Goal: Task Accomplishment & Management: Use online tool/utility

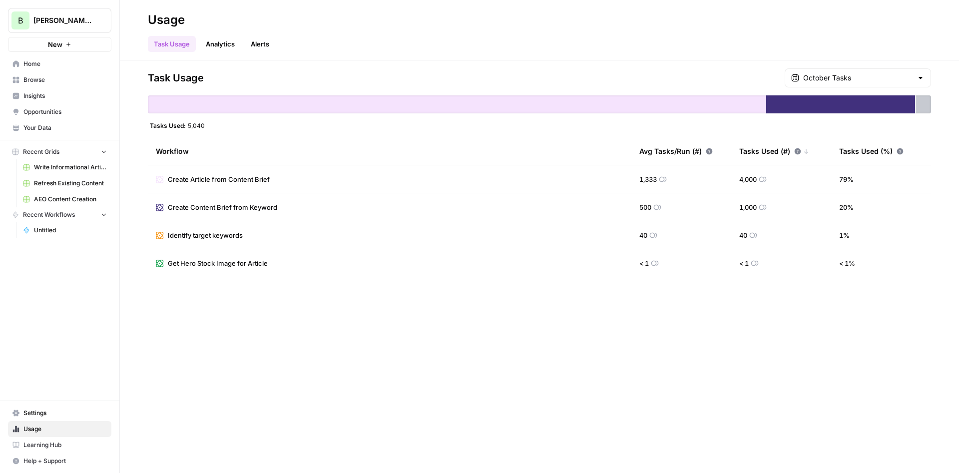
click at [51, 83] on span "Browse" at bounding box center [64, 79] width 83 height 9
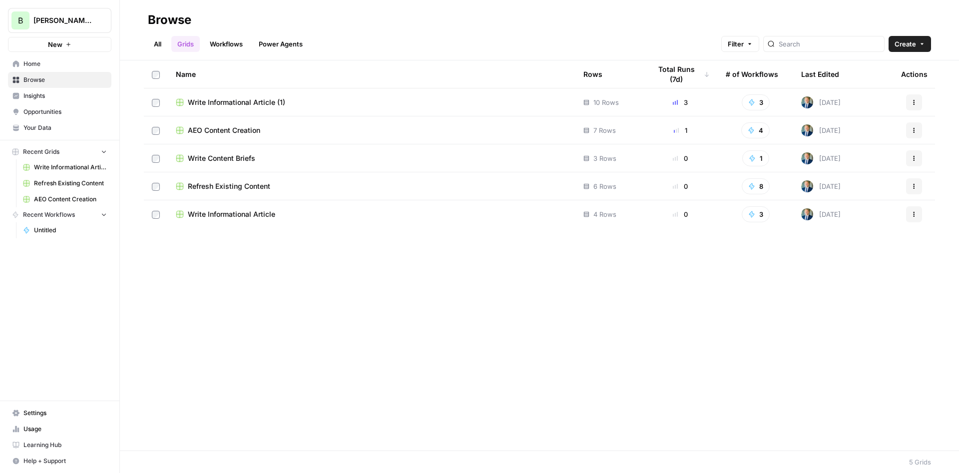
click at [222, 33] on div "All Grids Workflows Power Agents Filter Create" at bounding box center [539, 40] width 783 height 24
click at [232, 49] on link "Workflows" at bounding box center [226, 44] width 45 height 16
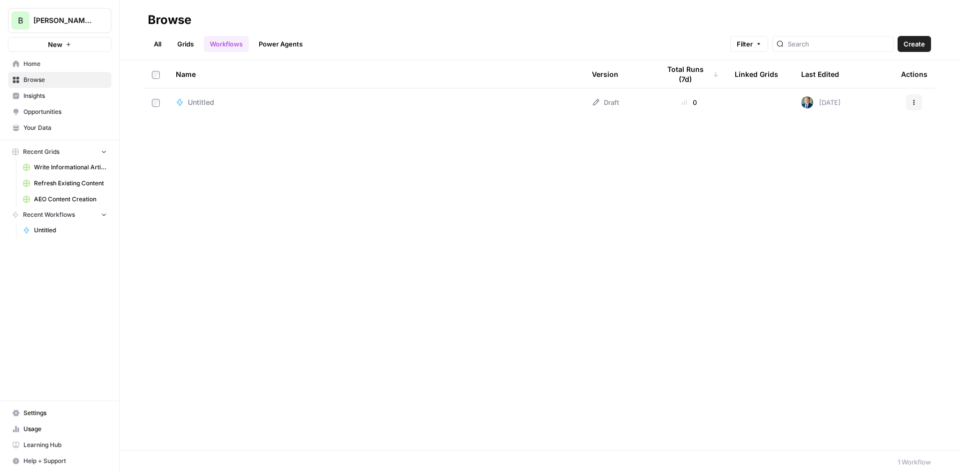
click at [223, 107] on td "Untitled" at bounding box center [376, 102] width 416 height 28
click at [200, 104] on span "Untitled" at bounding box center [201, 102] width 26 height 10
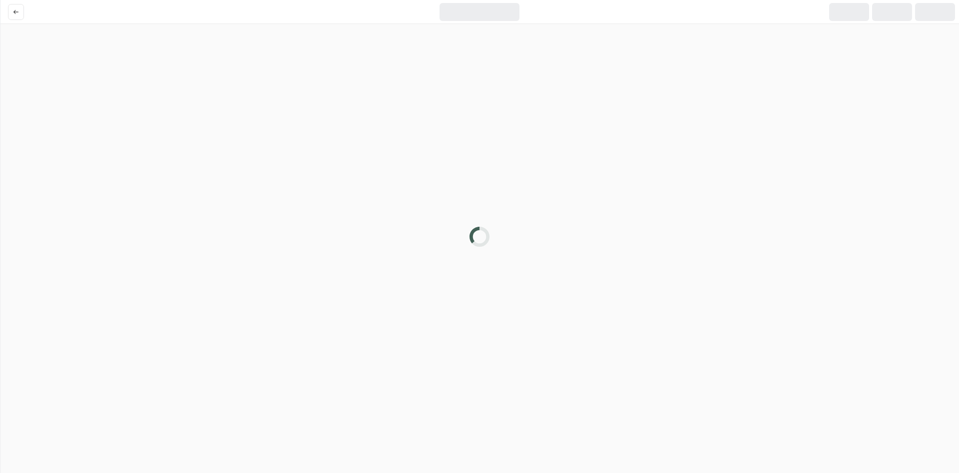
click at [200, 104] on div at bounding box center [479, 236] width 959 height 473
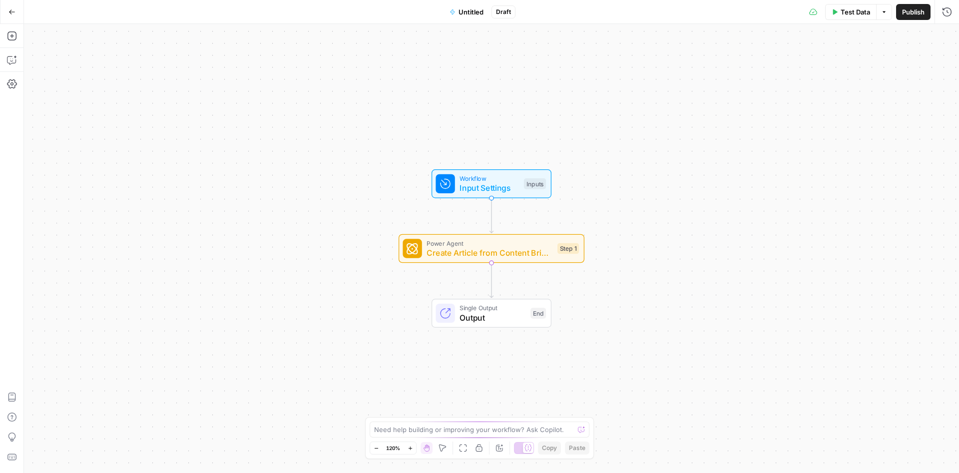
click at [625, 190] on div "Workflow Input Settings Inputs Power Agent Create Article from Content Brief - …" at bounding box center [491, 248] width 935 height 449
click at [19, 41] on button "Add Steps" at bounding box center [12, 36] width 16 height 16
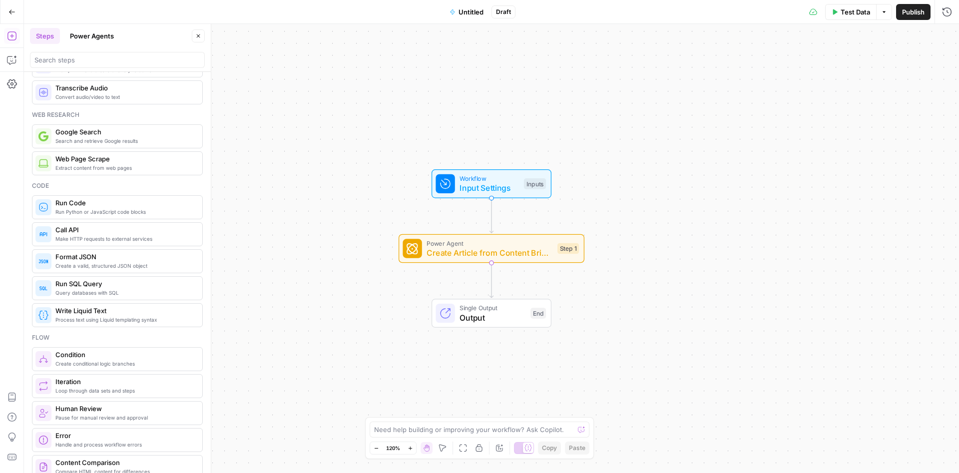
scroll to position [60, 0]
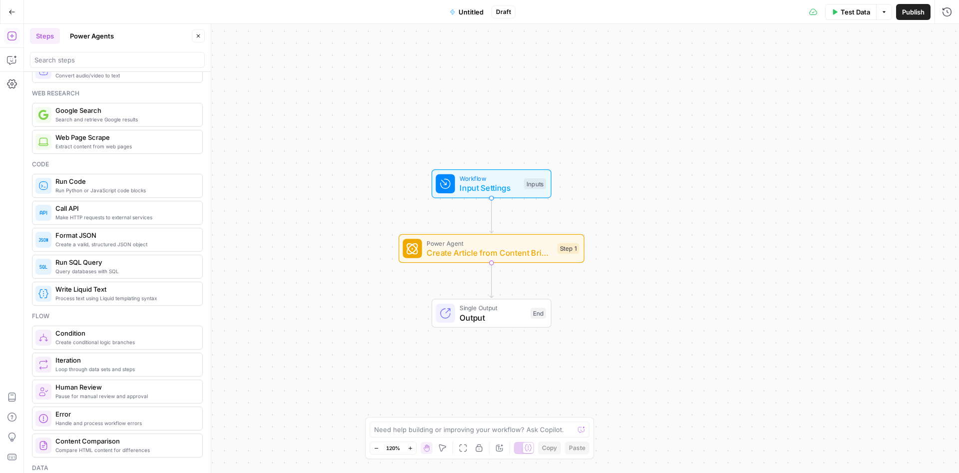
click at [94, 28] on button "Power Agents" at bounding box center [92, 36] width 56 height 16
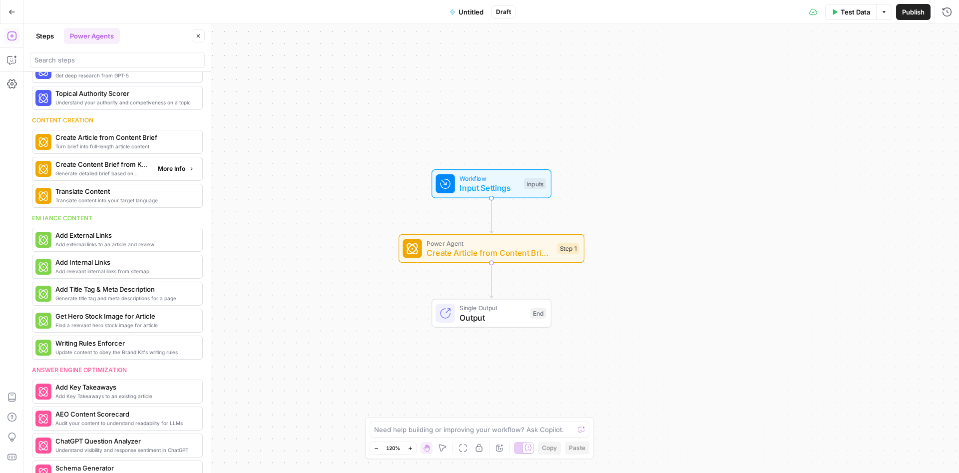
click at [107, 170] on span "Generate detailed brief based on keyword research" at bounding box center [102, 173] width 94 height 8
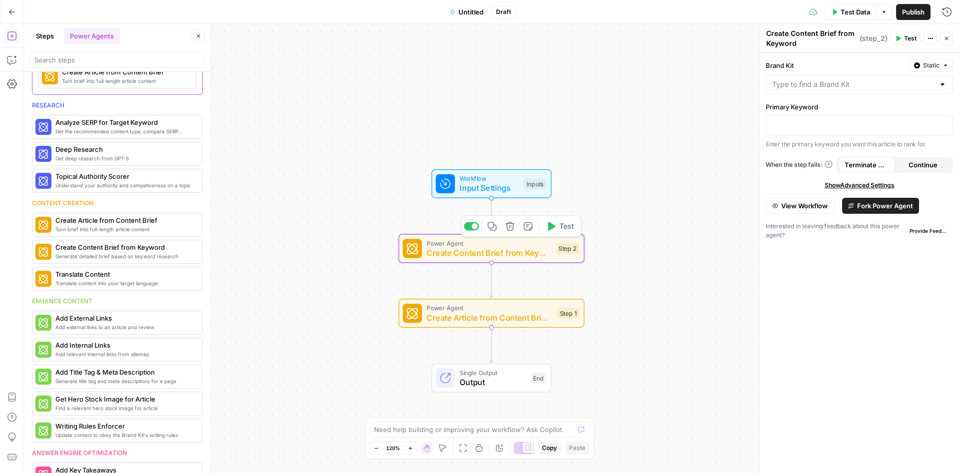
click at [518, 252] on span "Create Content Brief from Keyword" at bounding box center [489, 253] width 125 height 12
click at [873, 204] on span "Fork Power Agent" at bounding box center [885, 206] width 56 height 10
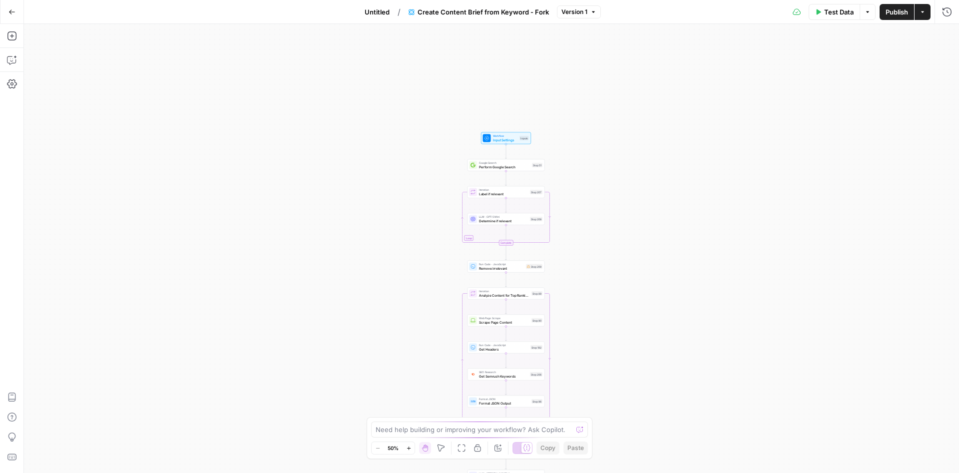
drag, startPoint x: 578, startPoint y: 119, endPoint x: 591, endPoint y: 214, distance: 96.2
click at [591, 214] on div "Workflow Input Settings Inputs Google Search Perform Google Search Step 51 Loop…" at bounding box center [491, 248] width 935 height 449
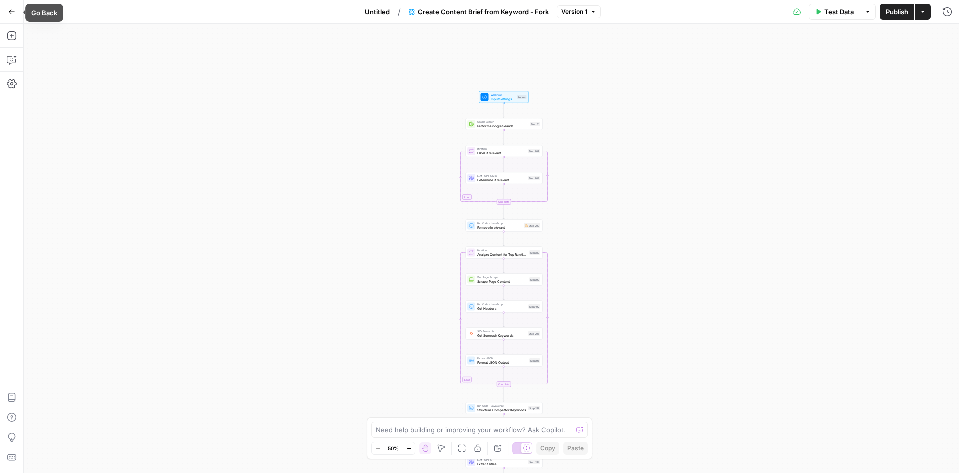
click at [12, 14] on icon "button" at bounding box center [11, 11] width 7 height 7
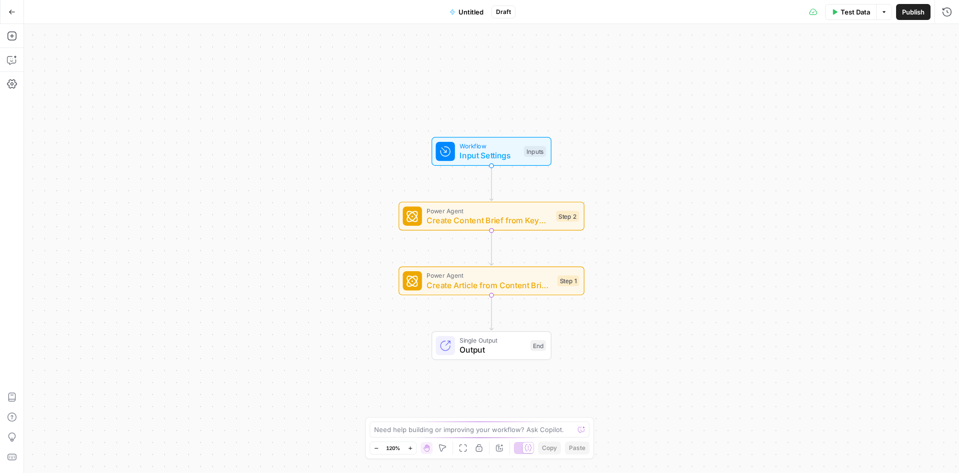
click at [7, 13] on button "Go Back" at bounding box center [12, 12] width 18 height 18
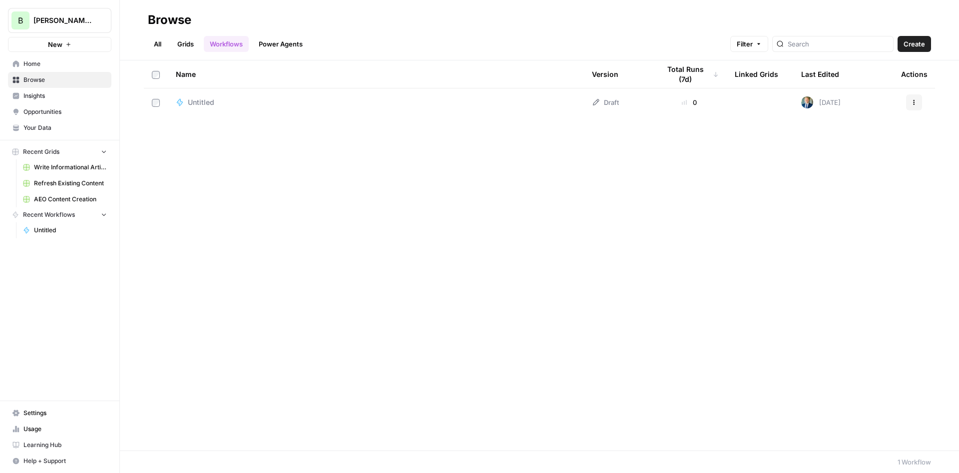
click at [64, 431] on span "Usage" at bounding box center [64, 429] width 83 height 9
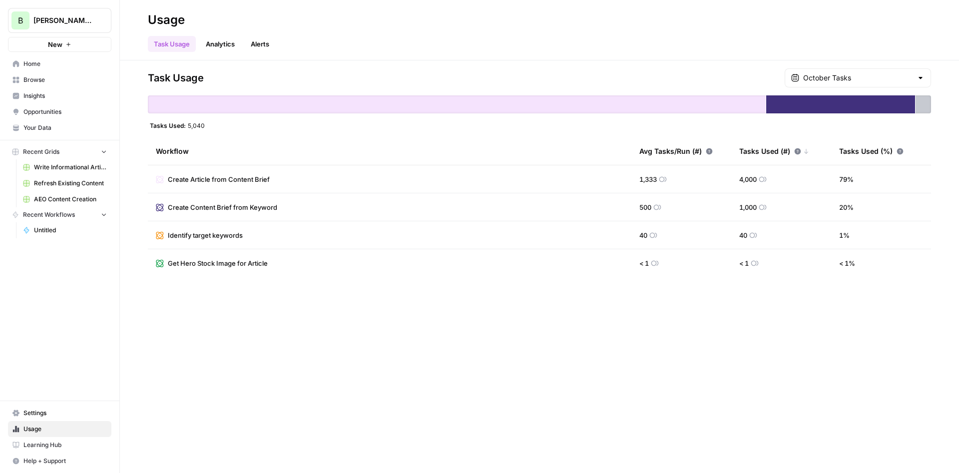
click at [53, 60] on span "Home" at bounding box center [64, 63] width 83 height 9
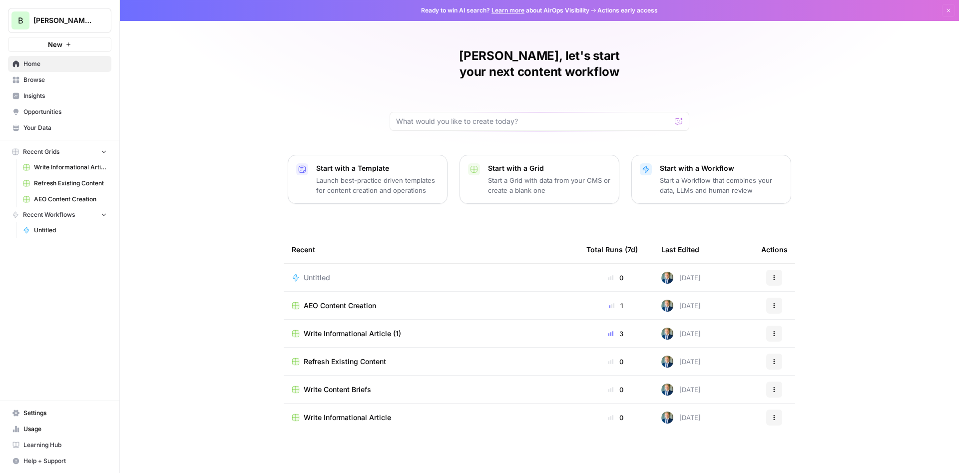
click at [365, 273] on div "Untitled" at bounding box center [431, 278] width 279 height 10
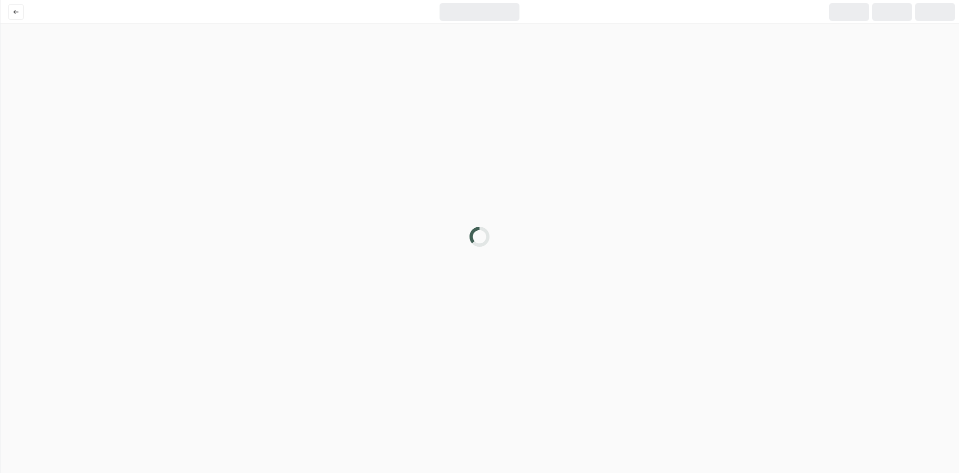
click at [365, 259] on div at bounding box center [479, 236] width 959 height 473
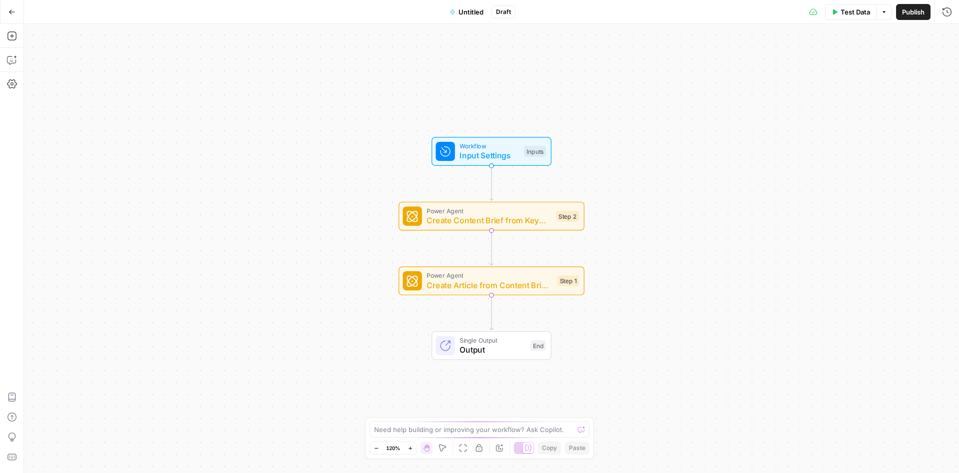
click at [476, 13] on span "Untitled" at bounding box center [471, 12] width 25 height 10
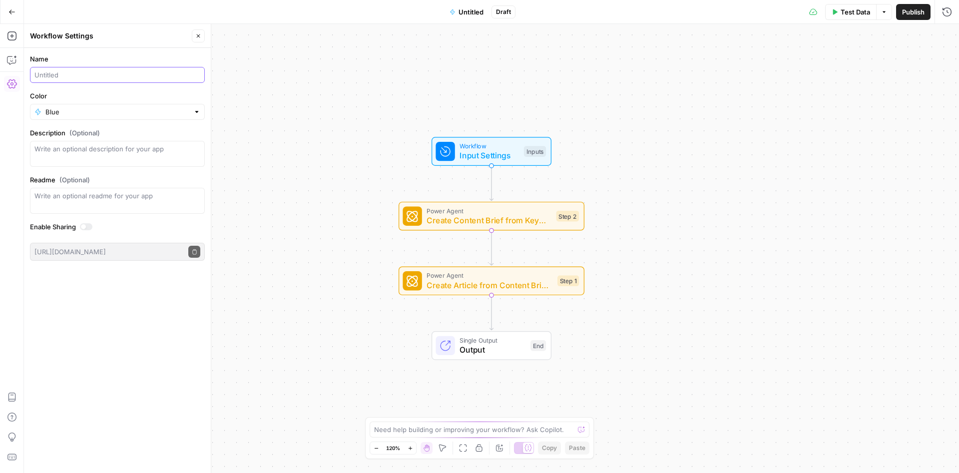
click at [65, 72] on input "Name" at bounding box center [117, 75] width 166 height 10
type input "Blog Creator"
click at [528, 275] on span "Power Agent" at bounding box center [490, 275] width 126 height 9
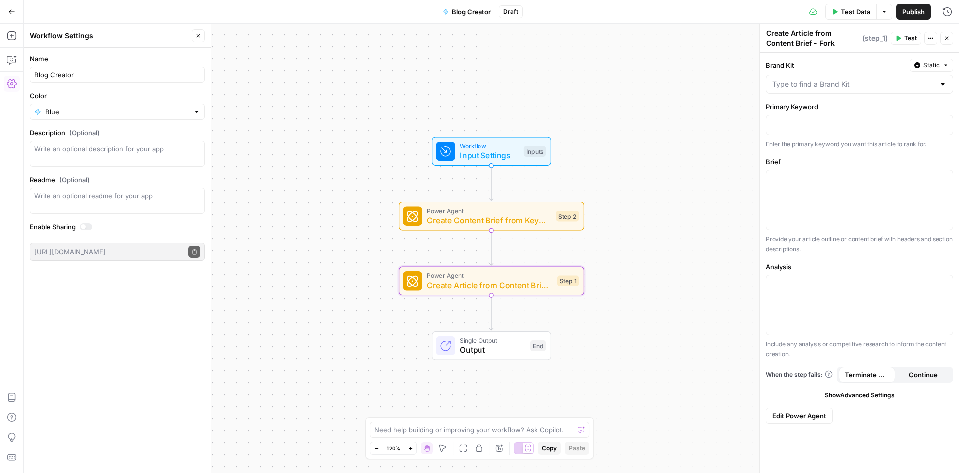
click at [811, 416] on span "Edit Power Agent" at bounding box center [799, 416] width 54 height 10
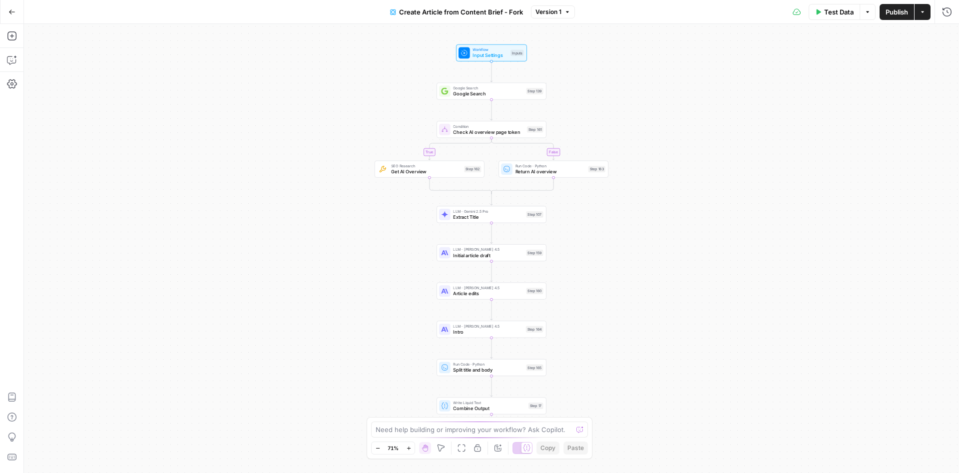
click at [628, 250] on div "true false Workflow Input Settings Inputs Google Search Google Search Step 139 …" at bounding box center [491, 248] width 935 height 449
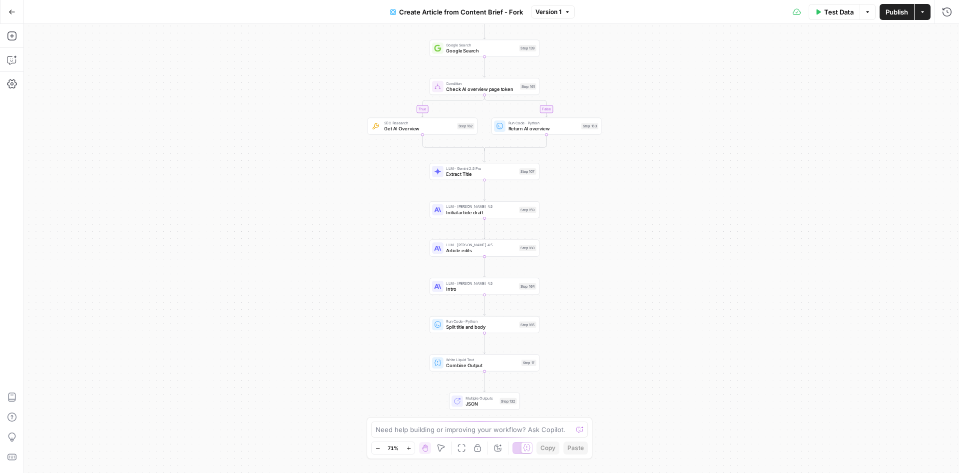
drag, startPoint x: 606, startPoint y: 266, endPoint x: 595, endPoint y: 245, distance: 23.5
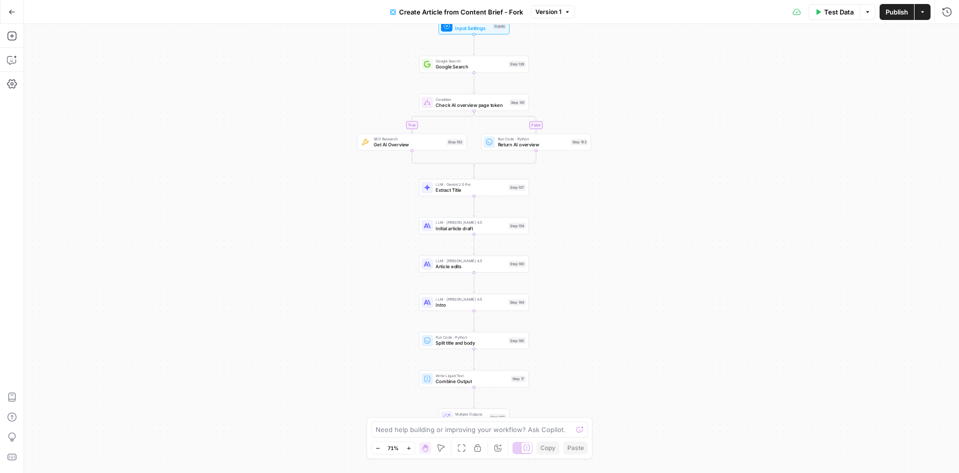
drag, startPoint x: 581, startPoint y: 172, endPoint x: 576, endPoint y: 190, distance: 18.7
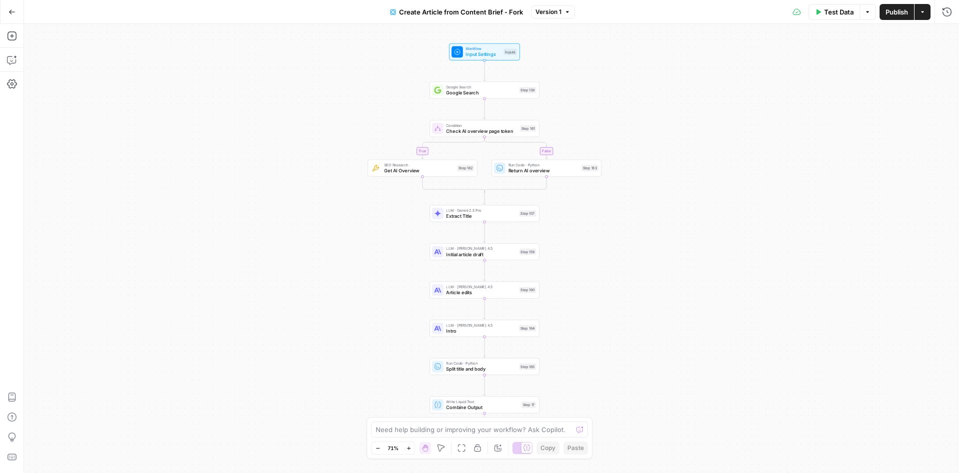
drag, startPoint x: 585, startPoint y: 93, endPoint x: 591, endPoint y: 116, distance: 24.2
click at [591, 116] on div "true false Workflow Input Settings Inputs Google Search Google Search Step 139 …" at bounding box center [491, 248] width 935 height 449
click at [473, 49] on span "Workflow" at bounding box center [482, 48] width 35 height 5
click at [9, 8] on button "Go Back" at bounding box center [12, 12] width 18 height 18
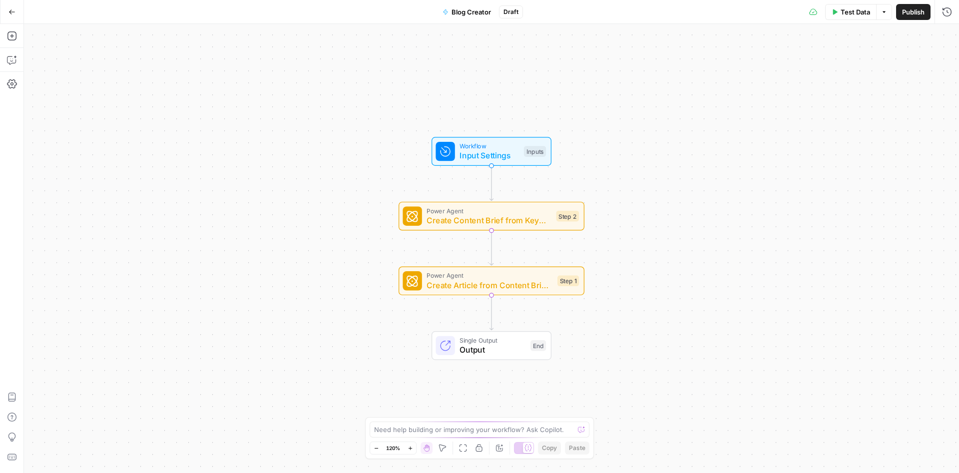
click at [4, 9] on button "Go Back" at bounding box center [12, 12] width 18 height 18
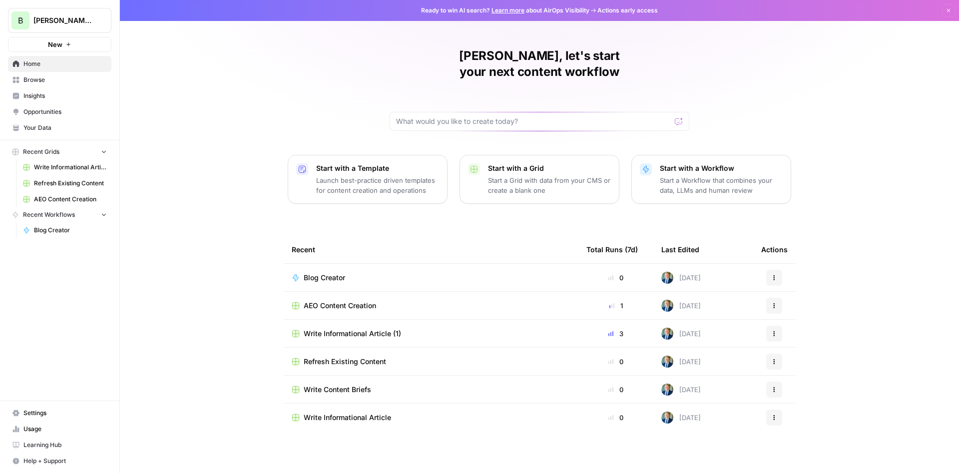
click at [64, 169] on span "Write Informational Article (1)" at bounding box center [70, 167] width 73 height 9
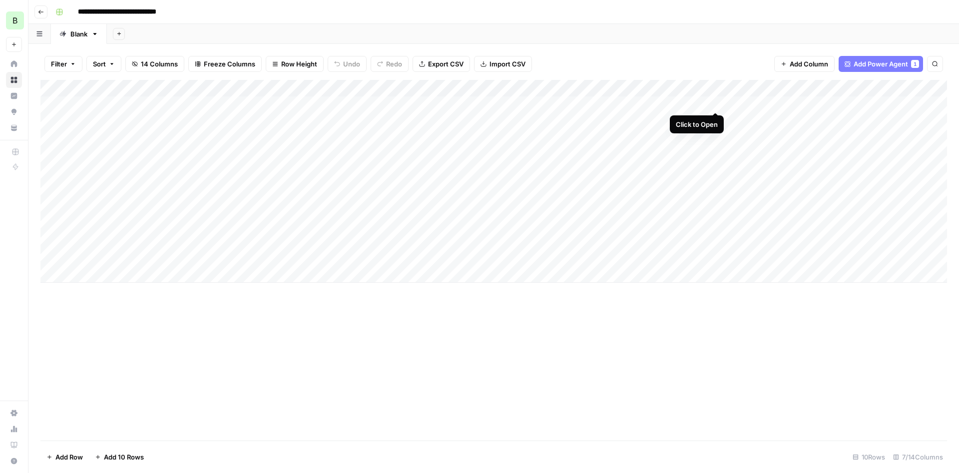
click at [717, 103] on div "Add Column" at bounding box center [493, 181] width 907 height 203
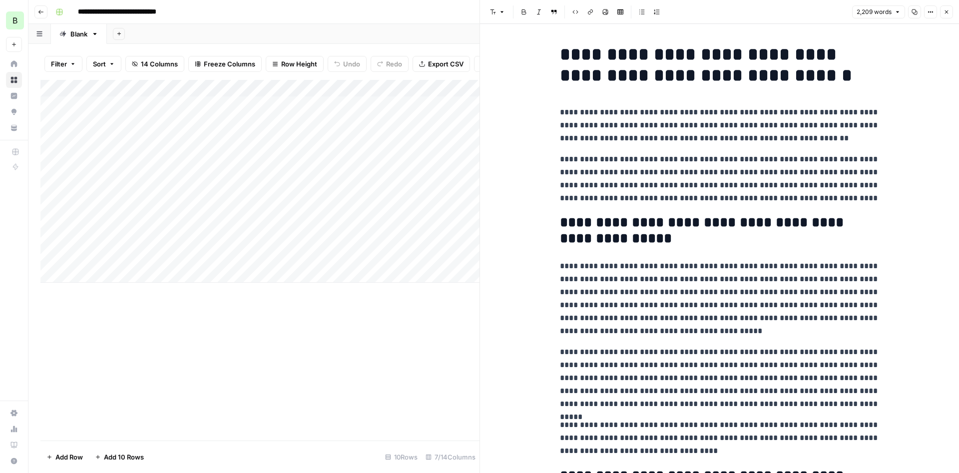
click at [916, 12] on icon "button" at bounding box center [914, 11] width 5 height 5
click at [907, 12] on div "2,209 words Copy Options Close" at bounding box center [902, 11] width 101 height 13
click at [914, 12] on icon "button" at bounding box center [915, 12] width 6 height 6
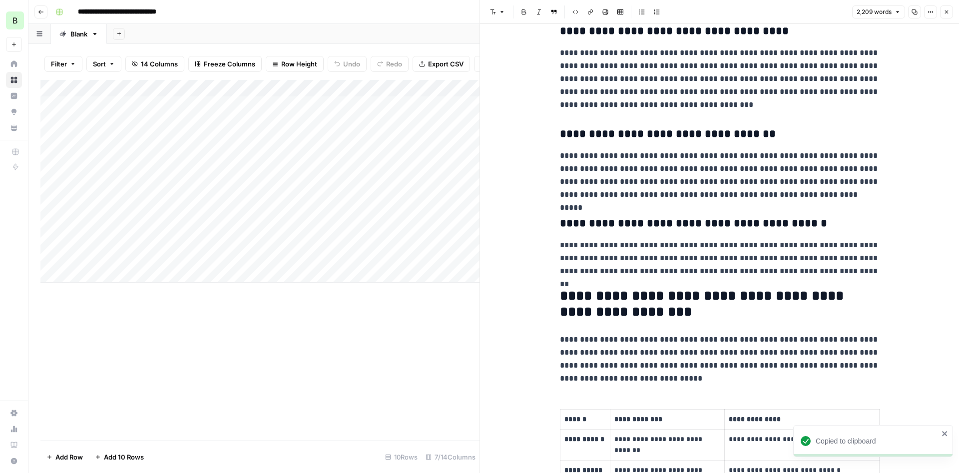
scroll to position [899, 0]
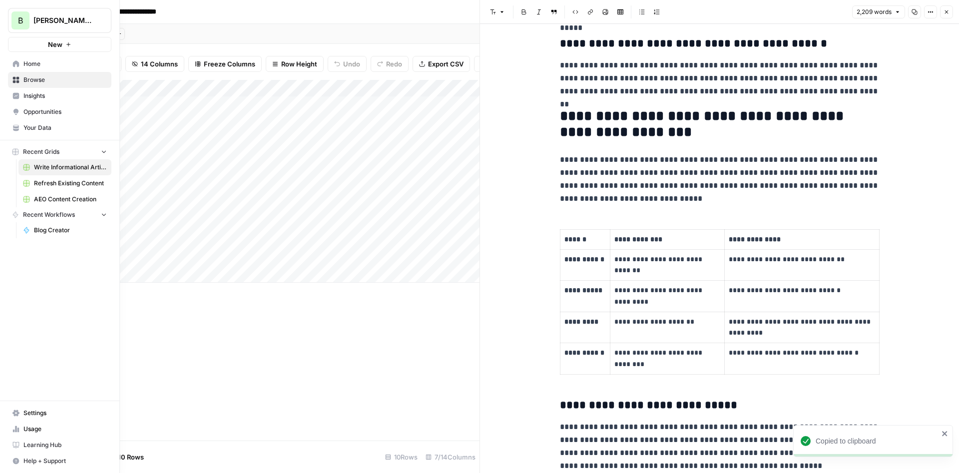
click at [37, 65] on span "Home" at bounding box center [64, 63] width 83 height 9
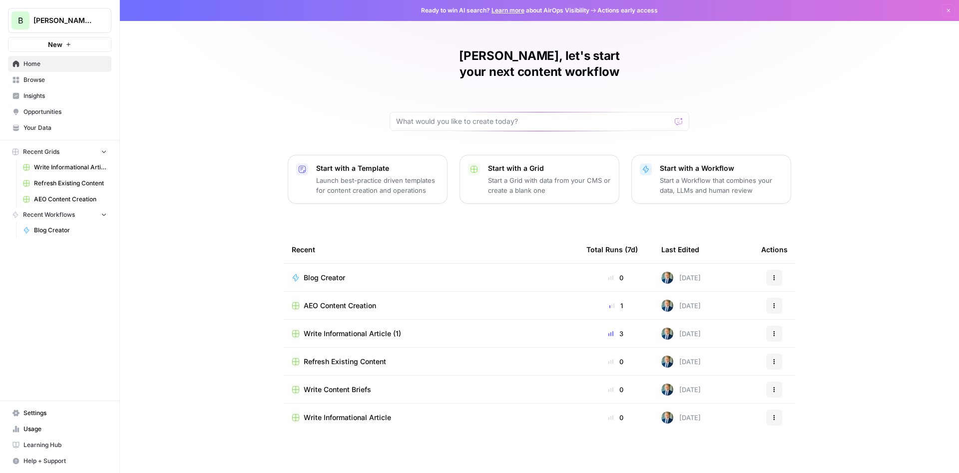
click at [323, 273] on span "Blog Creator" at bounding box center [324, 278] width 41 height 10
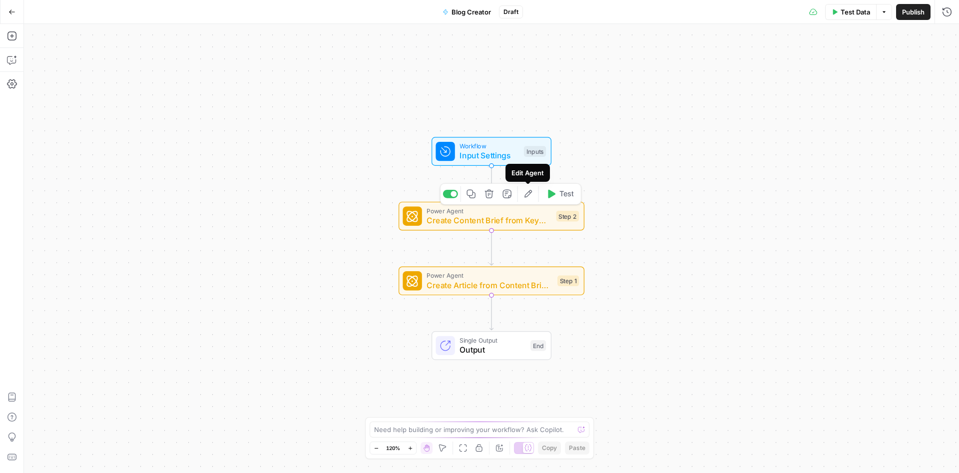
click at [525, 197] on icon "button" at bounding box center [527, 193] width 7 height 7
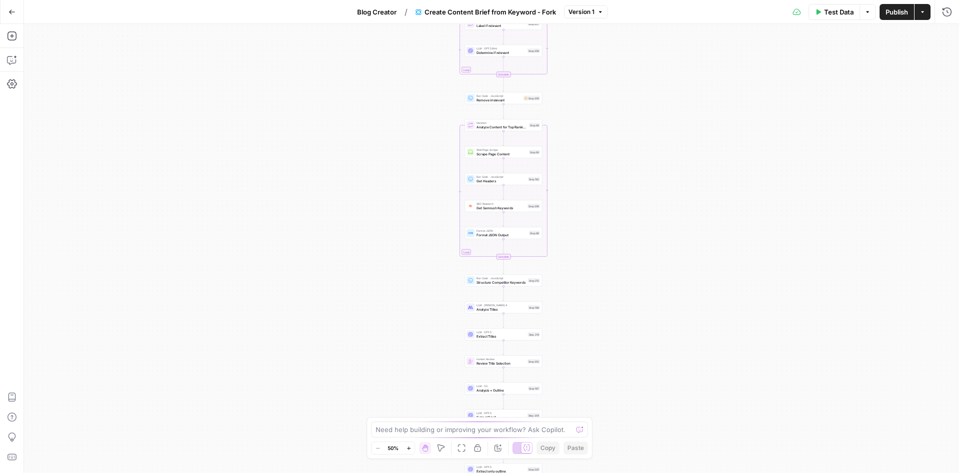
drag, startPoint x: 580, startPoint y: 94, endPoint x: 588, endPoint y: 133, distance: 39.2
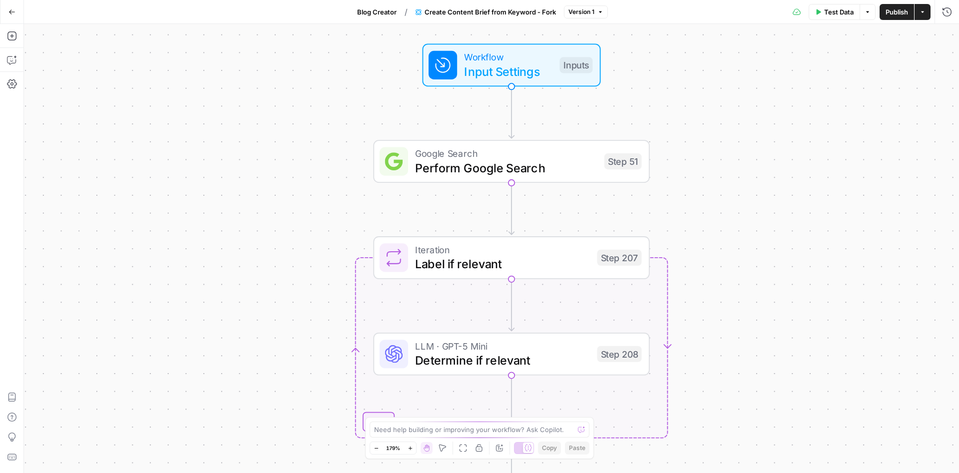
drag, startPoint x: 765, startPoint y: 90, endPoint x: 748, endPoint y: 235, distance: 145.9
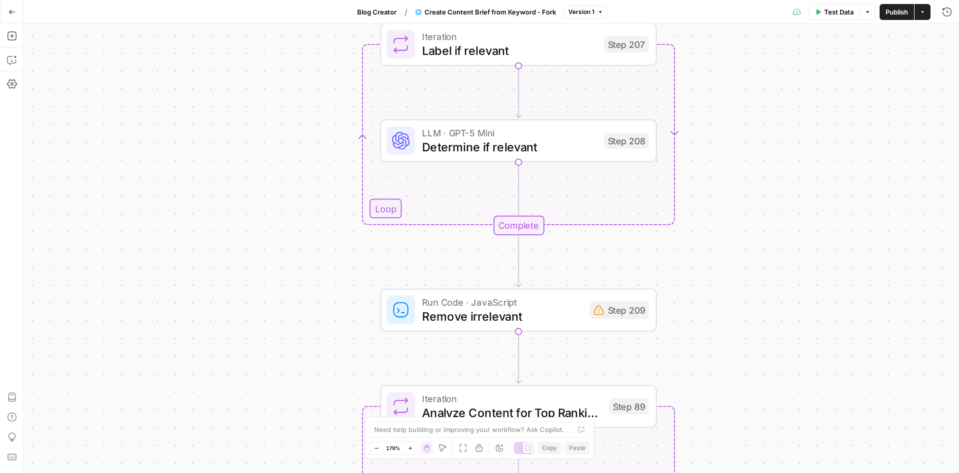
drag, startPoint x: 742, startPoint y: 352, endPoint x: 729, endPoint y: 188, distance: 163.8
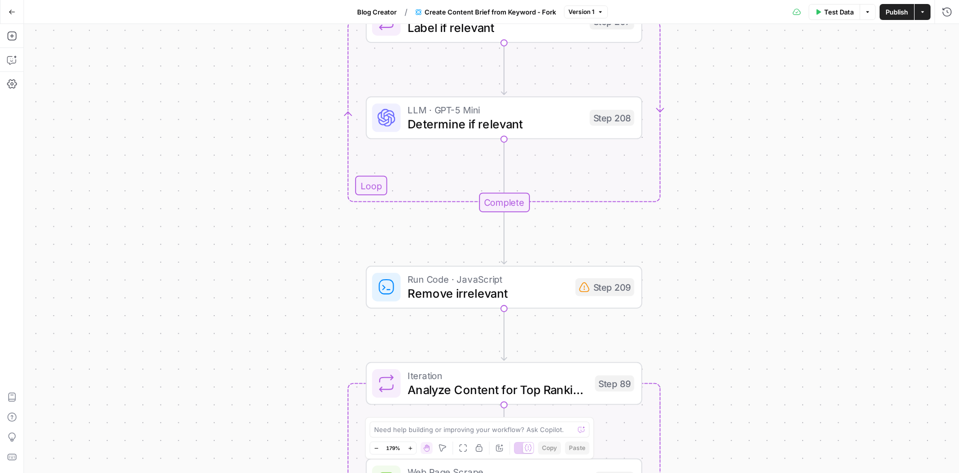
drag, startPoint x: 714, startPoint y: 315, endPoint x: 694, endPoint y: 183, distance: 132.8
click at [694, 183] on div "Workflow Input Settings Inputs Google Search Perform Google Search Step 51 Loop…" at bounding box center [491, 248] width 935 height 449
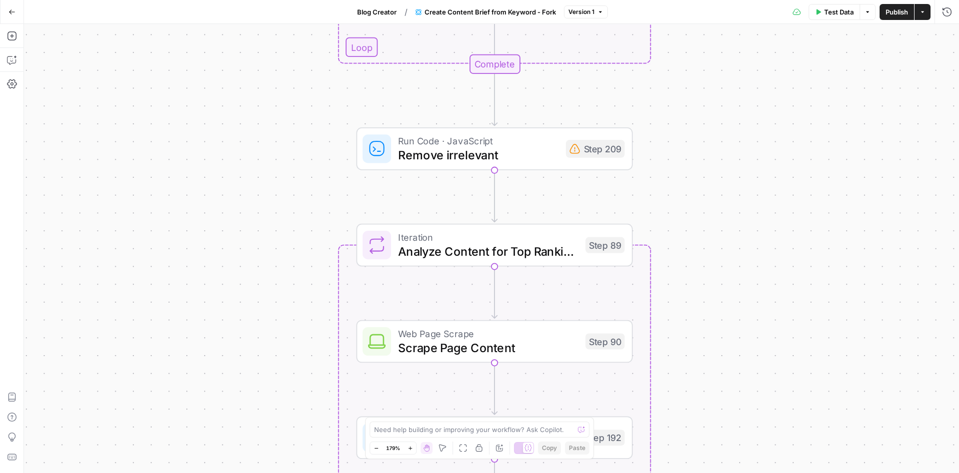
drag, startPoint x: 708, startPoint y: 315, endPoint x: 711, endPoint y: 282, distance: 33.6
click at [711, 282] on div "Workflow Input Settings Inputs Google Search Perform Google Search Step 51 Loop…" at bounding box center [491, 248] width 935 height 449
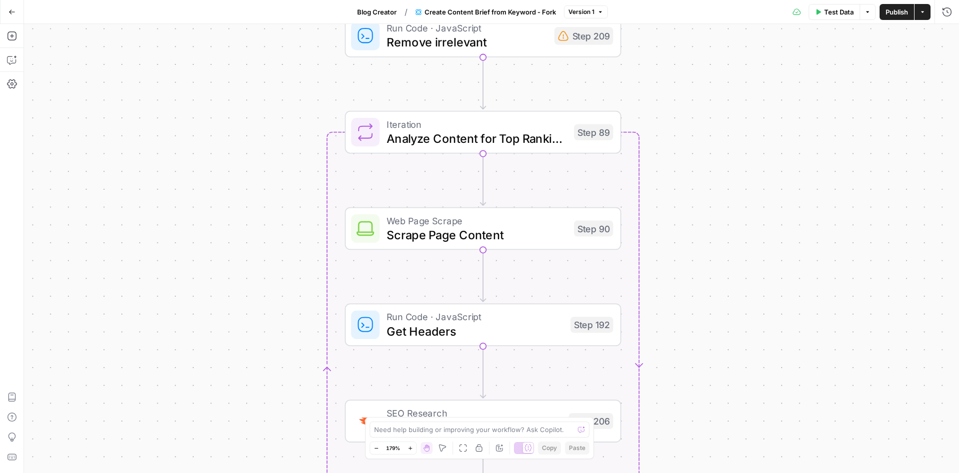
drag, startPoint x: 737, startPoint y: 333, endPoint x: 726, endPoint y: 220, distance: 113.5
click at [726, 220] on div "Workflow Input Settings Inputs Google Search Perform Google Search Step 51 Loop…" at bounding box center [491, 248] width 935 height 449
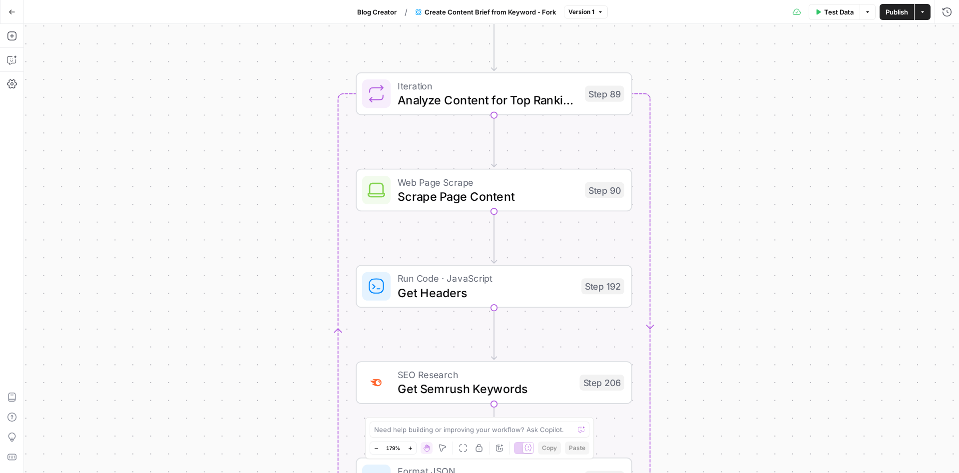
drag, startPoint x: 704, startPoint y: 314, endPoint x: 717, endPoint y: 267, distance: 49.2
click at [717, 267] on div "Workflow Input Settings Inputs Google Search Perform Google Search Step 51 Loop…" at bounding box center [491, 248] width 935 height 449
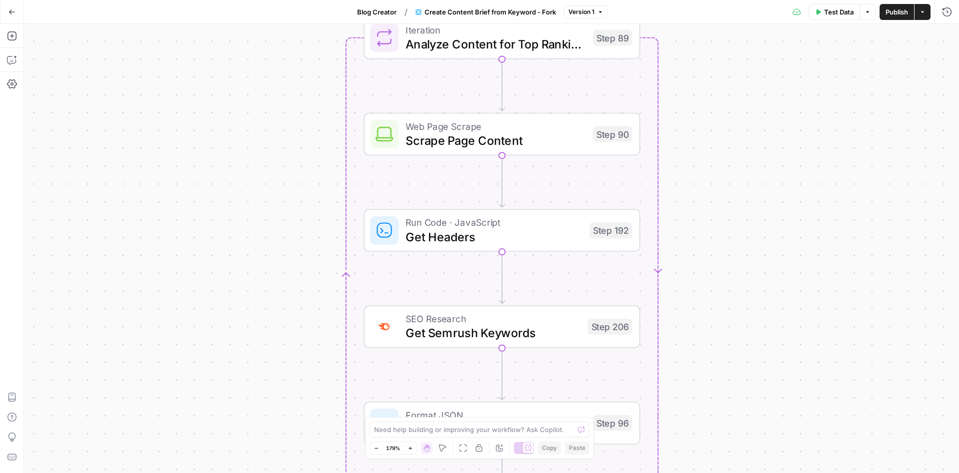
drag, startPoint x: 709, startPoint y: 344, endPoint x: 715, endPoint y: 284, distance: 60.3
click at [715, 286] on div "Workflow Input Settings Inputs Google Search Perform Google Search Step 51 Loop…" at bounding box center [491, 248] width 935 height 449
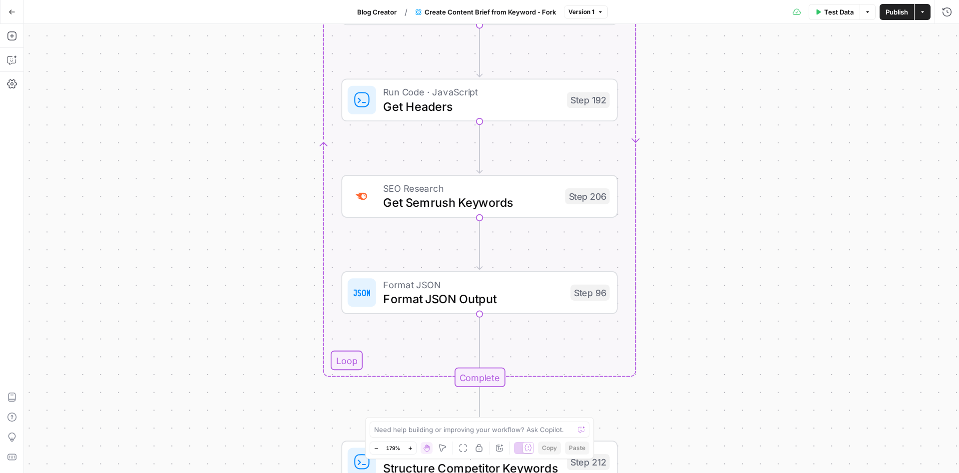
drag, startPoint x: 725, startPoint y: 320, endPoint x: 702, endPoint y: 206, distance: 116.2
click at [702, 206] on div "Workflow Input Settings Inputs Google Search Perform Google Search Step 51 Loop…" at bounding box center [491, 248] width 935 height 449
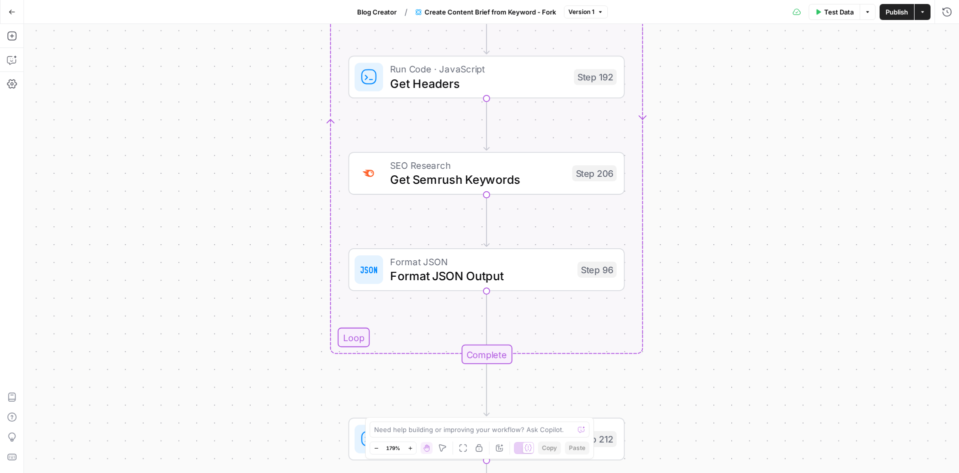
drag, startPoint x: 689, startPoint y: 284, endPoint x: 685, endPoint y: 253, distance: 31.2
click at [689, 258] on div "Workflow Input Settings Inputs Google Search Perform Google Search Step 51 Loop…" at bounding box center [491, 248] width 935 height 449
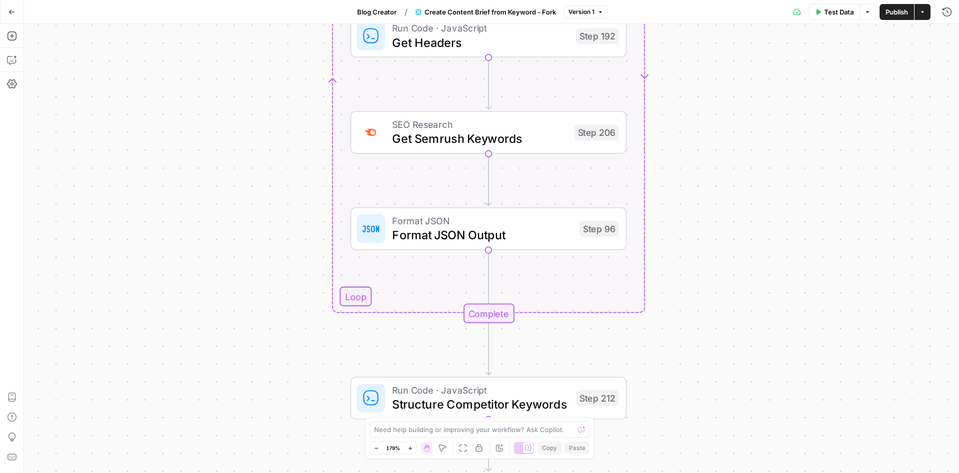
drag, startPoint x: 702, startPoint y: 328, endPoint x: 679, endPoint y: 267, distance: 64.7
click at [679, 267] on div "Workflow Input Settings Inputs Google Search Perform Google Search Step 51 Loop…" at bounding box center [491, 248] width 935 height 449
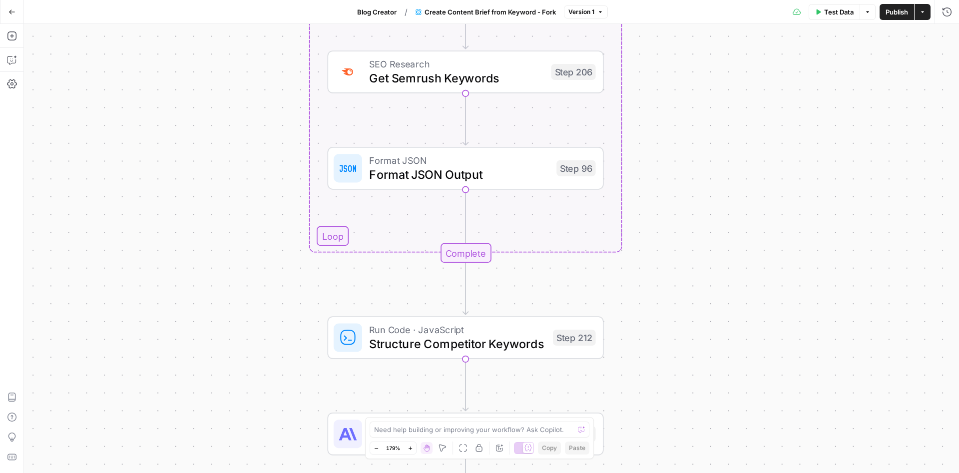
drag, startPoint x: 686, startPoint y: 343, endPoint x: 712, endPoint y: 260, distance: 86.6
click at [712, 260] on div "Workflow Input Settings Inputs Google Search Perform Google Search Step 51 Loop…" at bounding box center [491, 248] width 935 height 449
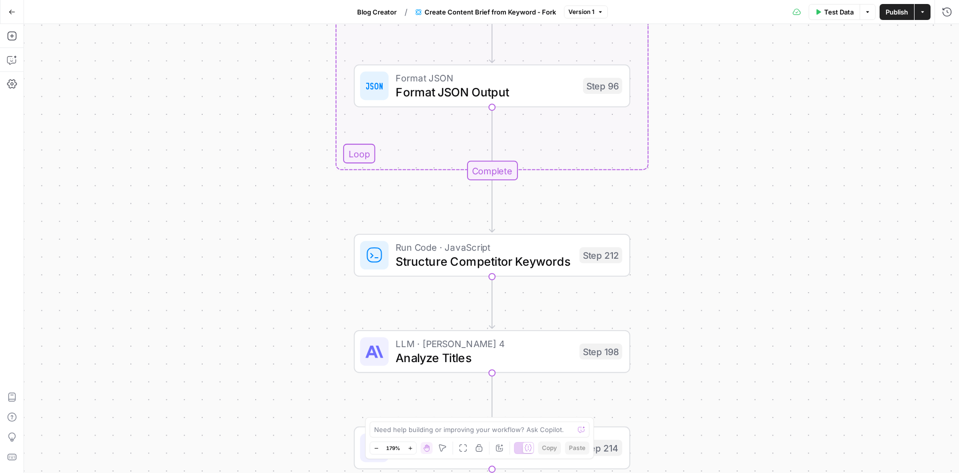
drag, startPoint x: 684, startPoint y: 290, endPoint x: 659, endPoint y: 230, distance: 64.7
click at [661, 237] on div "Workflow Input Settings Inputs Google Search Perform Google Search Step 51 Loop…" at bounding box center [491, 248] width 935 height 449
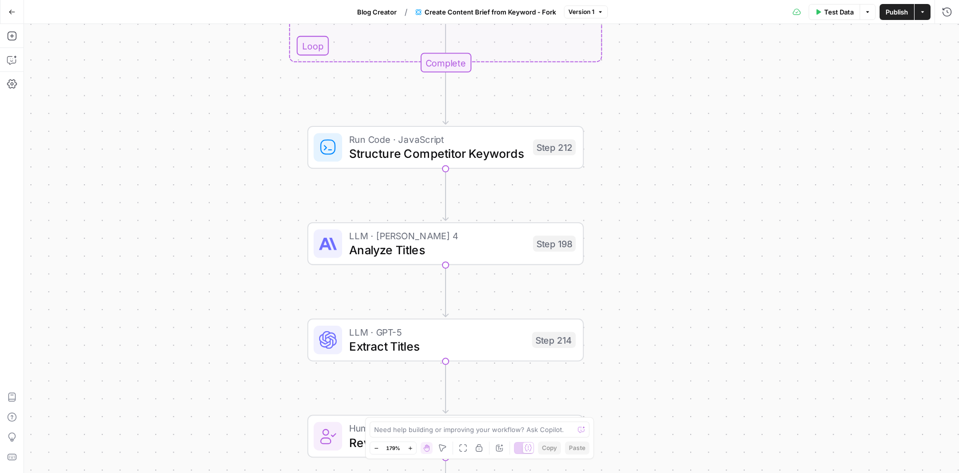
drag, startPoint x: 729, startPoint y: 247, endPoint x: 765, endPoint y: 194, distance: 64.4
click at [763, 197] on div "Workflow Input Settings Inputs Google Search Perform Google Search Step 51 Loop…" at bounding box center [491, 248] width 935 height 449
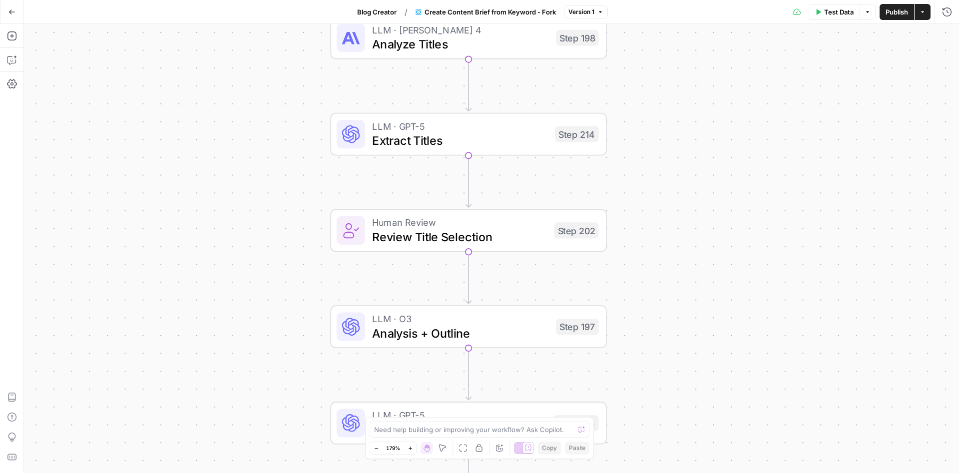
drag, startPoint x: 739, startPoint y: 284, endPoint x: 653, endPoint y: 183, distance: 132.9
click at [654, 186] on div "Workflow Input Settings Inputs Google Search Perform Google Search Step 51 Loop…" at bounding box center [491, 248] width 935 height 449
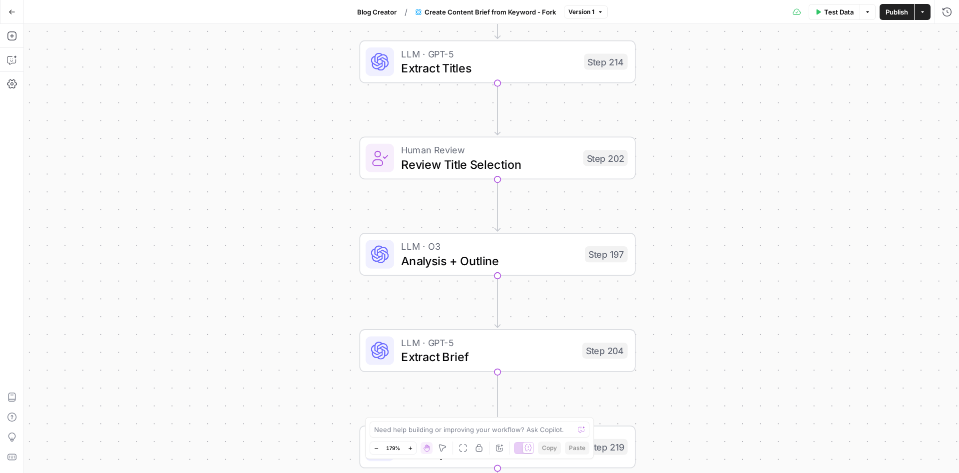
drag, startPoint x: 709, startPoint y: 293, endPoint x: 748, endPoint y: 230, distance: 74.0
click at [748, 232] on div "Workflow Input Settings Inputs Google Search Perform Google Search Step 51 Loop…" at bounding box center [491, 248] width 935 height 449
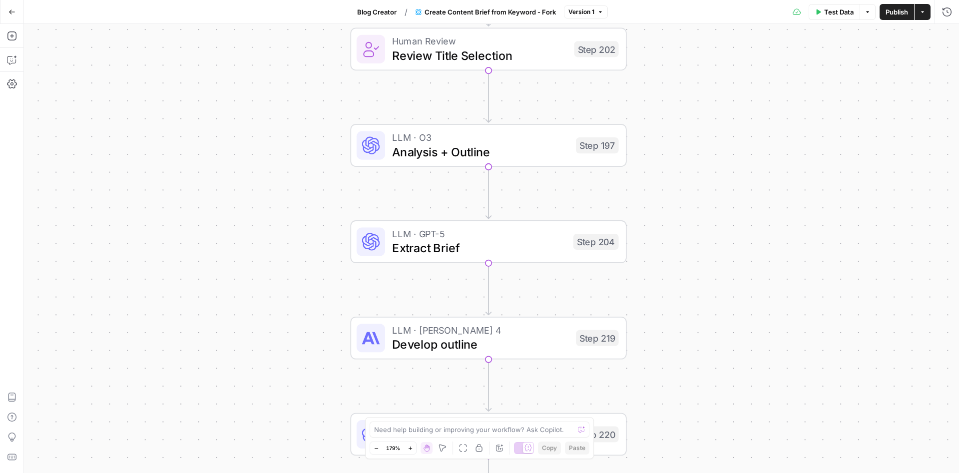
drag, startPoint x: 755, startPoint y: 309, endPoint x: 699, endPoint y: 218, distance: 106.5
click at [708, 222] on div "Workflow Input Settings Inputs Google Search Perform Google Search Step 51 Loop…" at bounding box center [491, 248] width 935 height 449
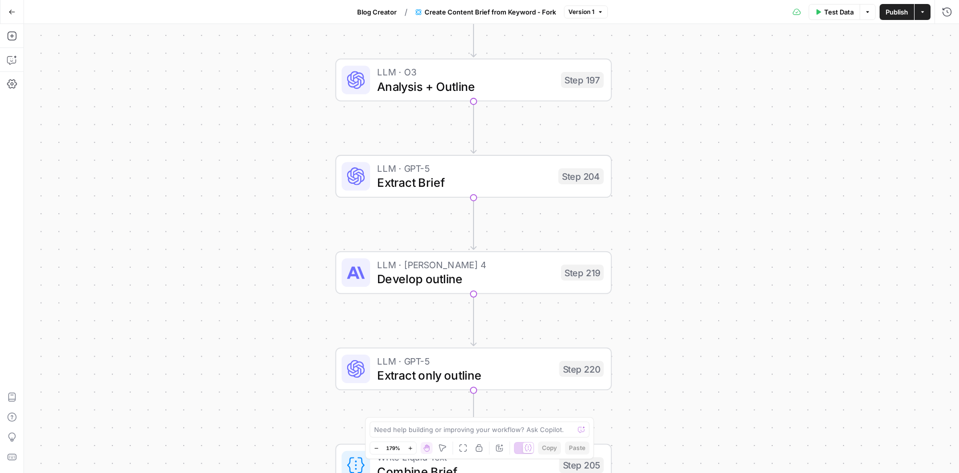
drag, startPoint x: 677, startPoint y: 304, endPoint x: 679, endPoint y: 251, distance: 52.5
click at [679, 251] on div "Workflow Input Settings Inputs Google Search Perform Google Search Step 51 Loop…" at bounding box center [491, 248] width 935 height 449
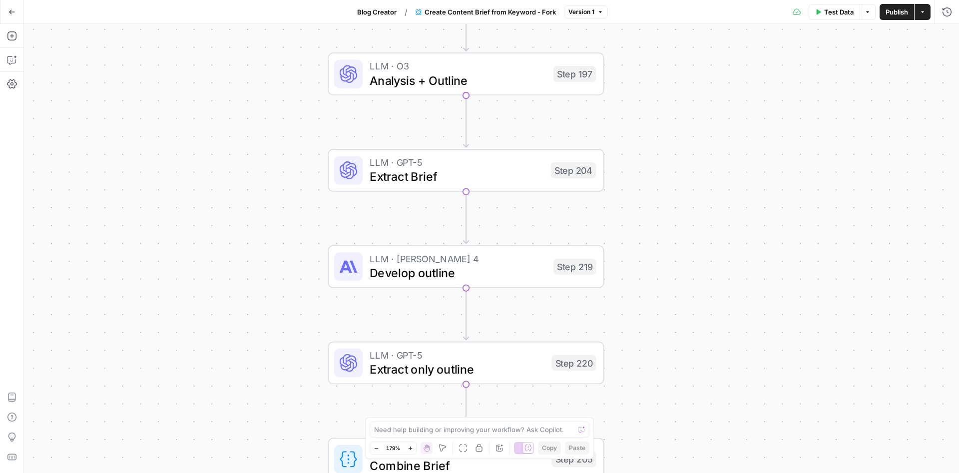
drag, startPoint x: 659, startPoint y: 174, endPoint x: 651, endPoint y: 169, distance: 9.4
click at [651, 169] on div "Workflow Input Settings Inputs Google Search Perform Google Search Step 51 Loop…" at bounding box center [491, 248] width 935 height 449
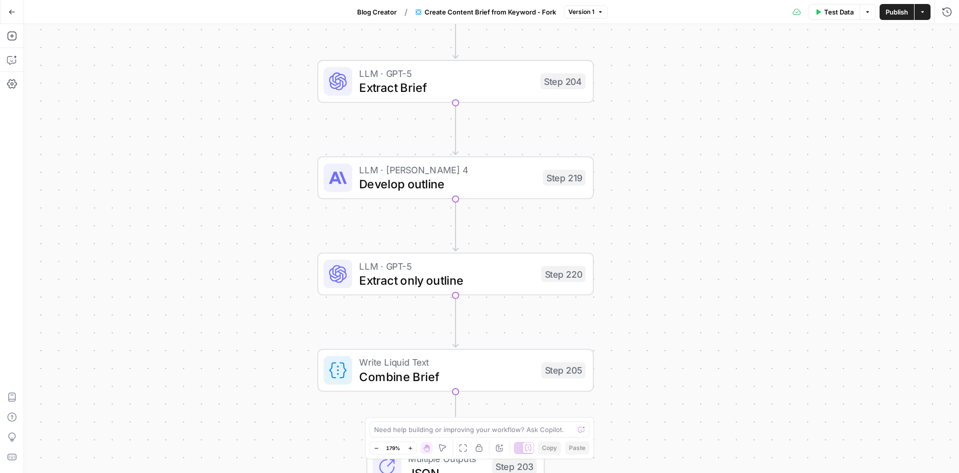
drag, startPoint x: 655, startPoint y: 351, endPoint x: 644, endPoint y: 212, distance: 139.3
click at [644, 212] on div "Workflow Input Settings Inputs Google Search Perform Google Search Step 51 Loop…" at bounding box center [491, 248] width 935 height 449
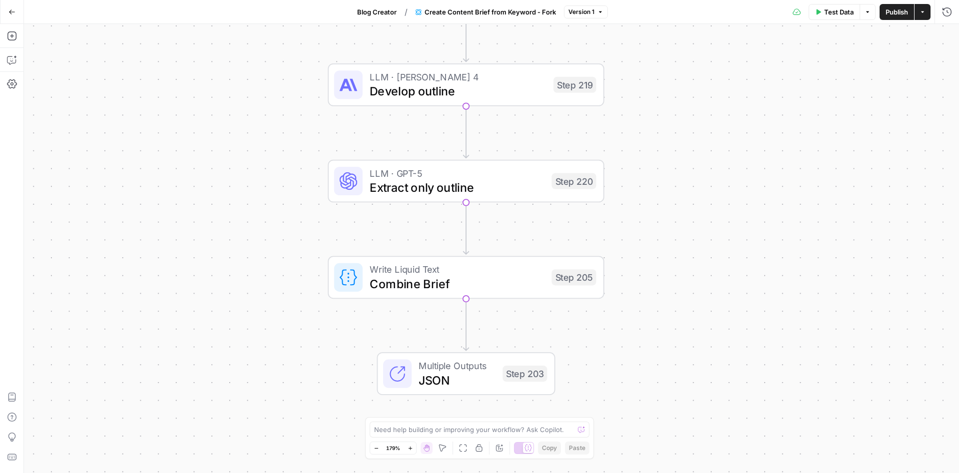
drag, startPoint x: 648, startPoint y: 317, endPoint x: 674, endPoint y: 219, distance: 101.3
click at [674, 219] on div "Workflow Input Settings Inputs Google Search Perform Google Search Step 51 Loop…" at bounding box center [491, 248] width 935 height 449
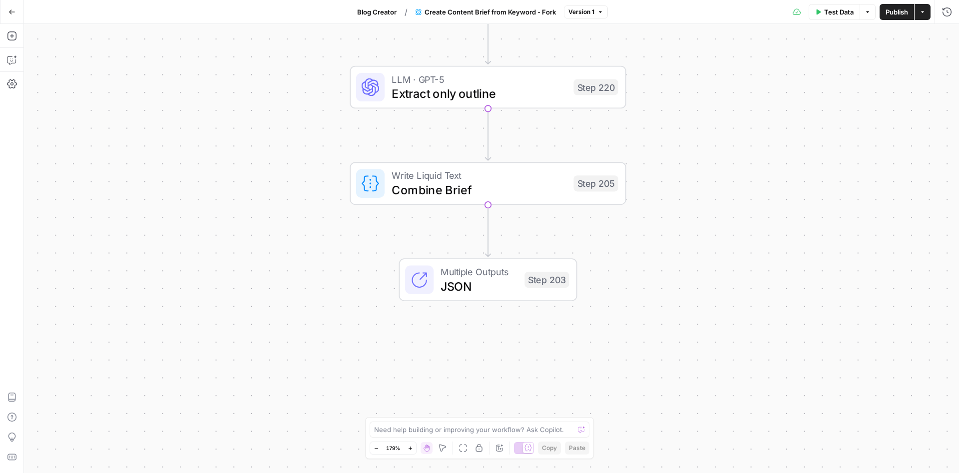
drag, startPoint x: 630, startPoint y: 328, endPoint x: 643, endPoint y: 212, distance: 116.6
click at [643, 212] on div "Workflow Input Settings Inputs Google Search Perform Google Search Step 51 Loop…" at bounding box center [491, 248] width 935 height 449
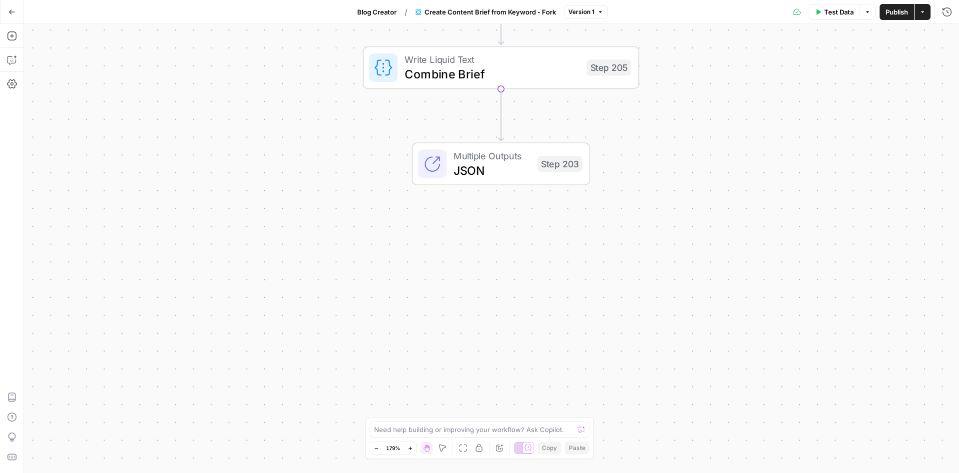
click at [9, 12] on icon "button" at bounding box center [12, 11] width 6 height 4
